Goal: Register for event/course

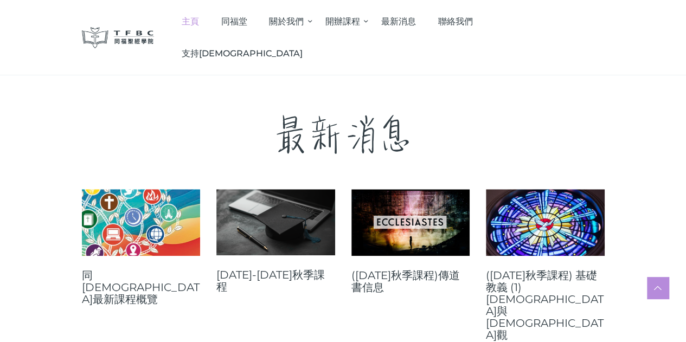
scroll to position [380, 0]
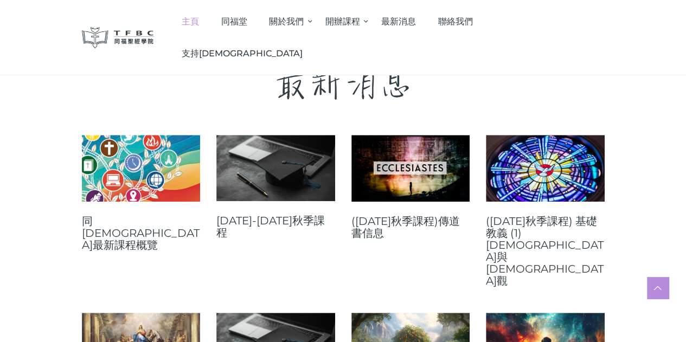
click at [294, 178] on link at bounding box center [275, 168] width 119 height 66
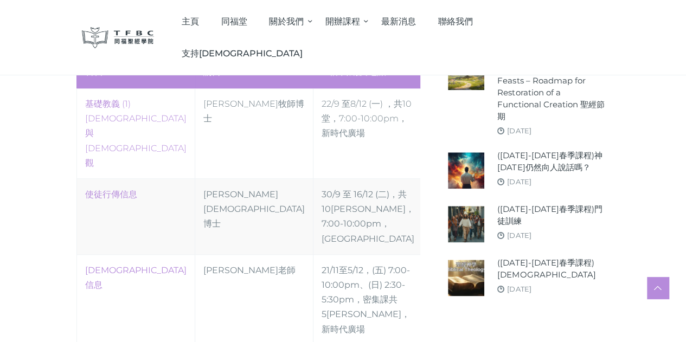
scroll to position [543, 0]
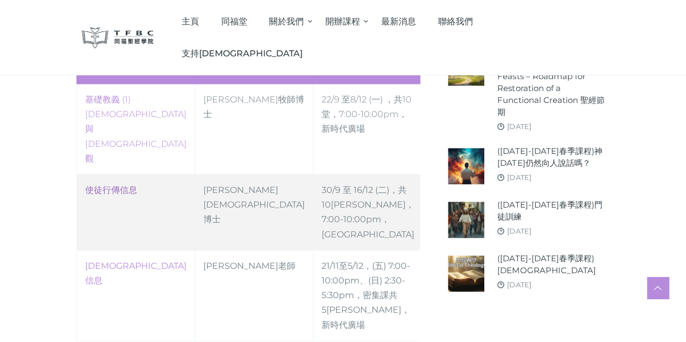
click at [85, 185] on link "使徒行傳信息" at bounding box center [111, 190] width 52 height 10
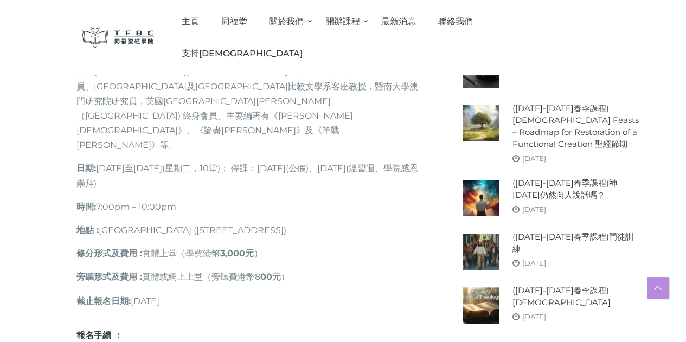
scroll to position [760, 0]
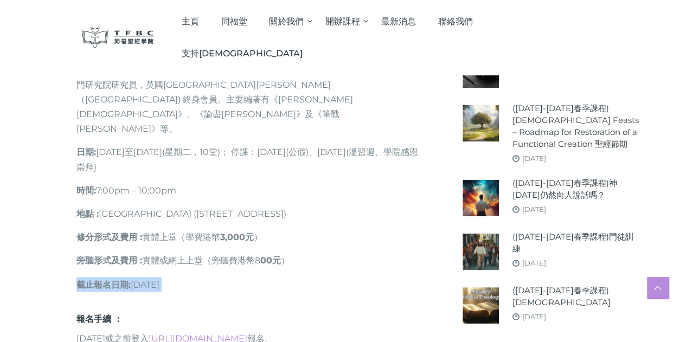
drag, startPoint x: 39, startPoint y: 164, endPoint x: 241, endPoint y: 160, distance: 201.9
click at [241, 160] on div "課程目的 : 《使徒行傳》是新約聖經中，關於初期教會歷史的唯一書卷。內容從耶穌升天，聖靈降臨在門徒身上的承諾，他們被差遣從耶路撒冷直到地極，作主耶穌的見證人開…" at bounding box center [248, 10] width 345 height 609
click at [277, 230] on p "修分形式及費用 : 實體上堂（學費港幣 3,000元 ）" at bounding box center [248, 237] width 345 height 15
click at [211, 333] on link "https://go.tfbc.org.hk/2025F" at bounding box center [198, 338] width 99 height 10
